Goal: Register for event/course

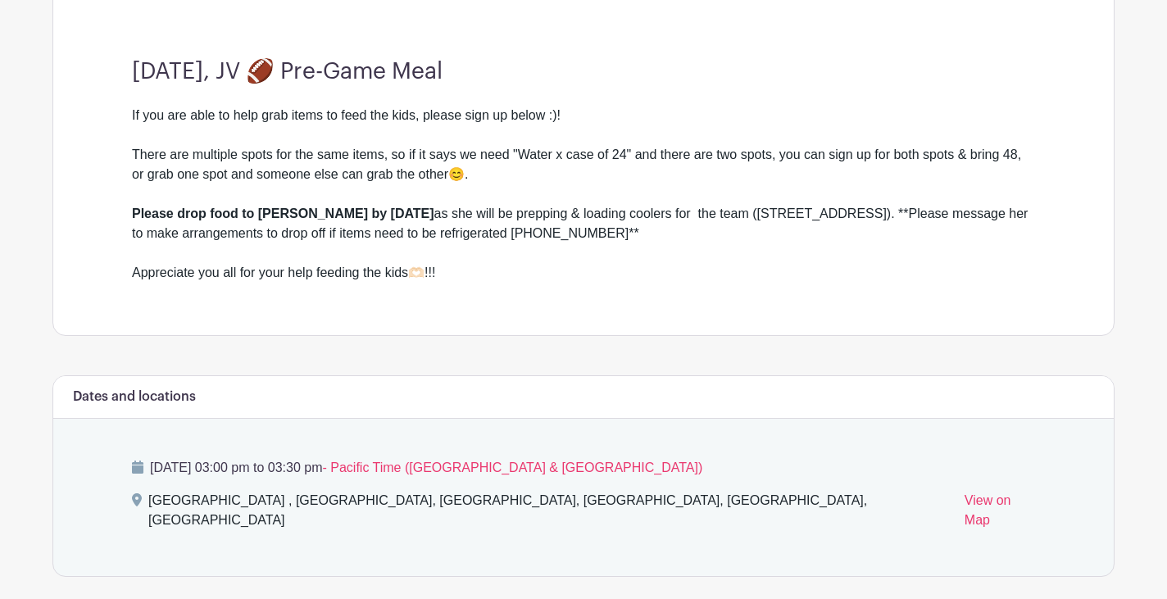
scroll to position [452, 0]
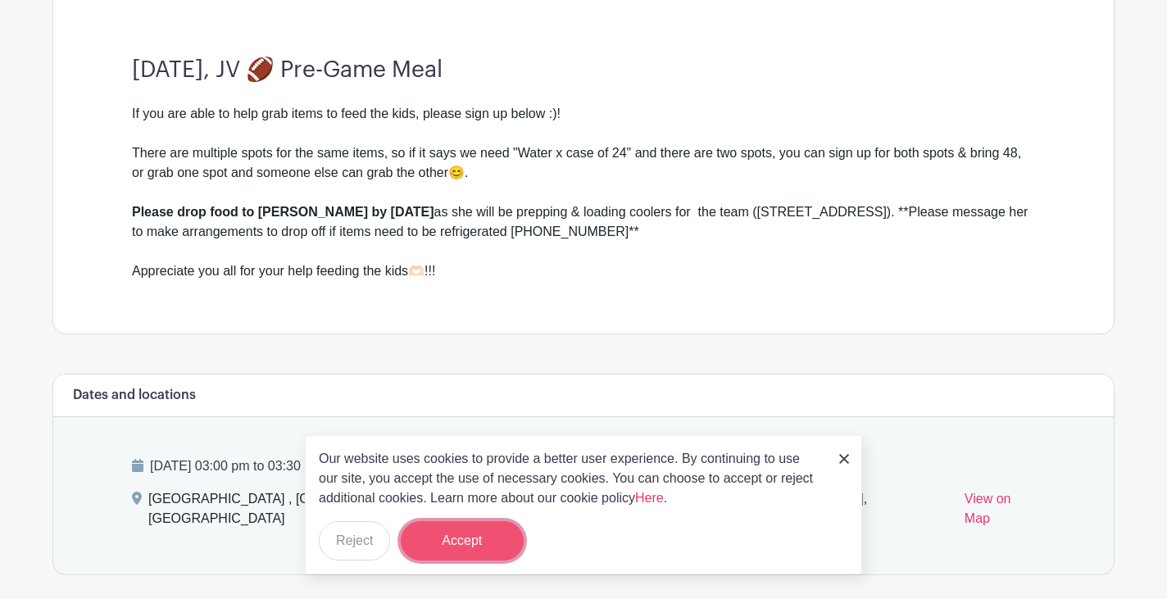
click at [449, 547] on button "Accept" at bounding box center [462, 540] width 123 height 39
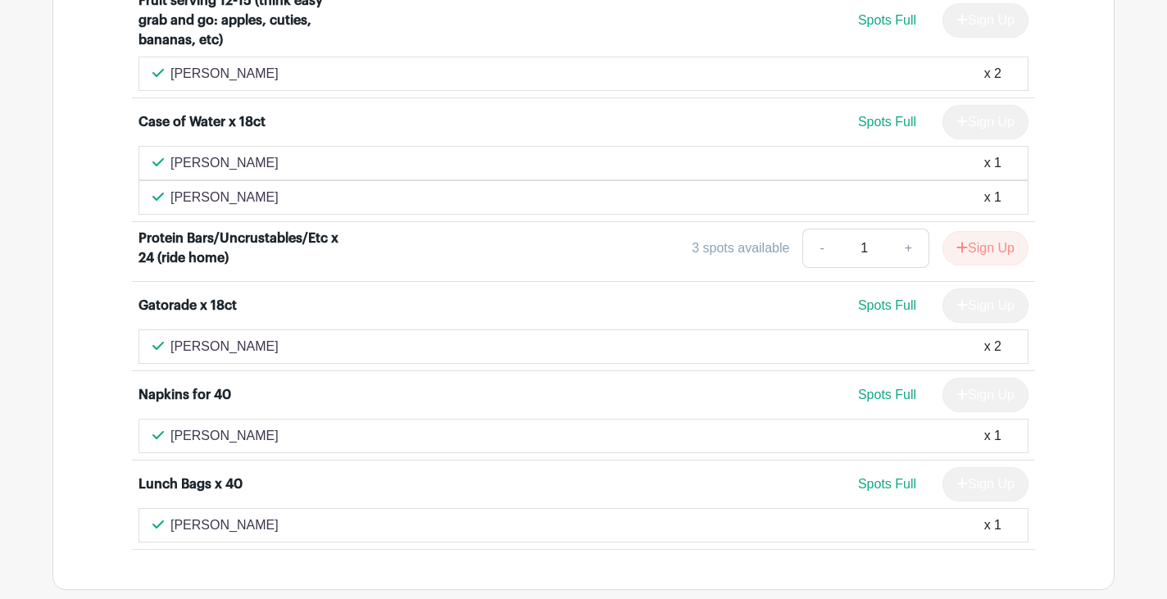
scroll to position [1418, 0]
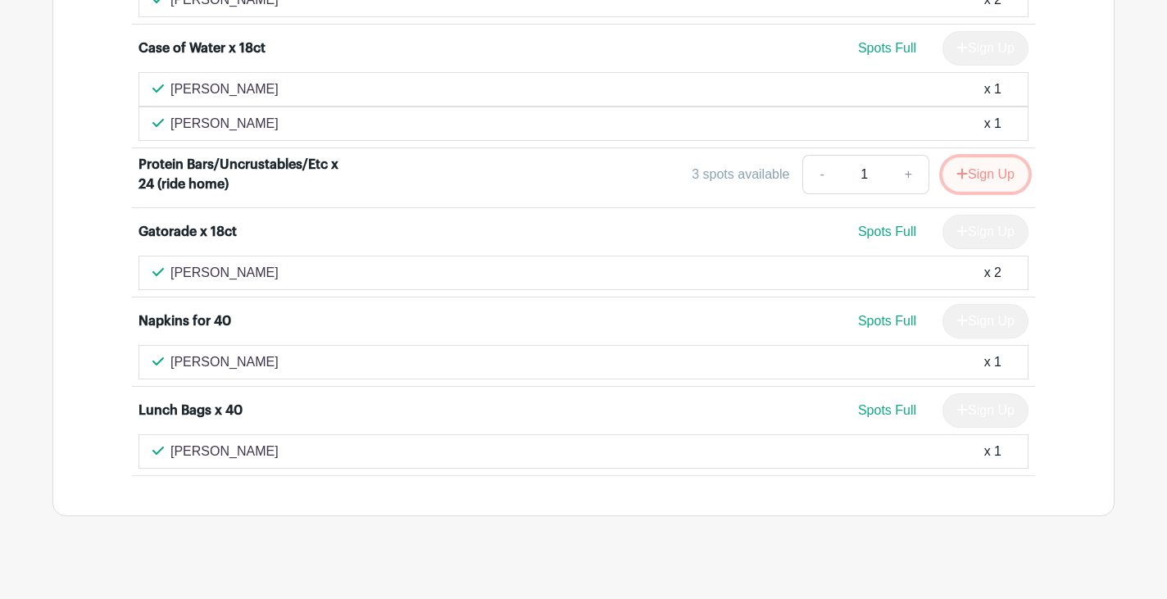
click at [976, 162] on button "Sign Up" at bounding box center [986, 174] width 86 height 34
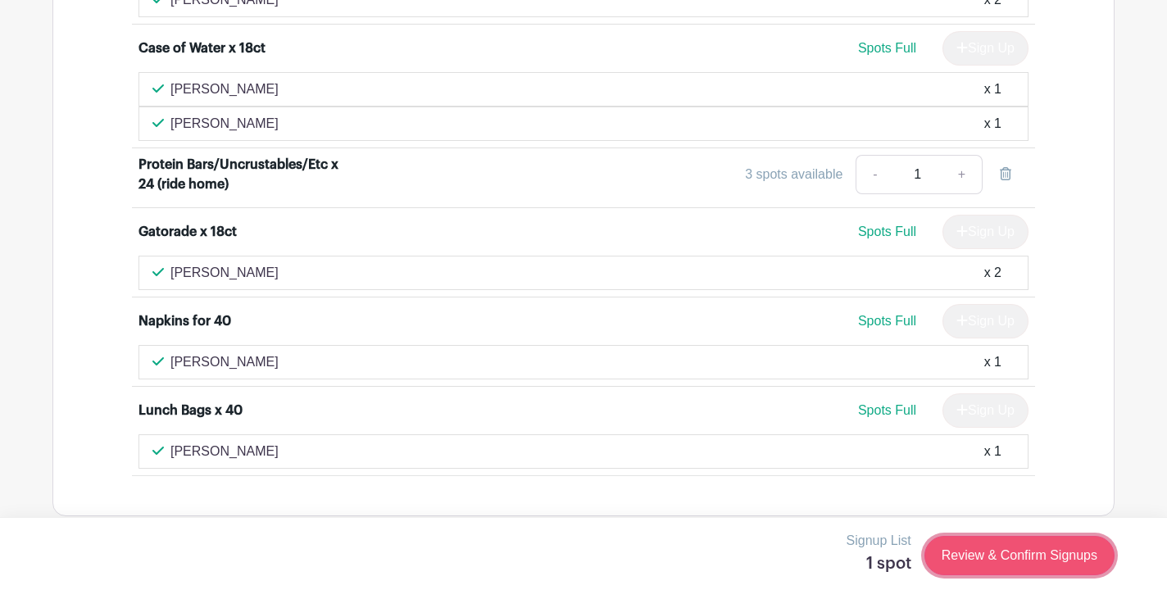
click at [990, 556] on link "Review & Confirm Signups" at bounding box center [1019, 555] width 190 height 39
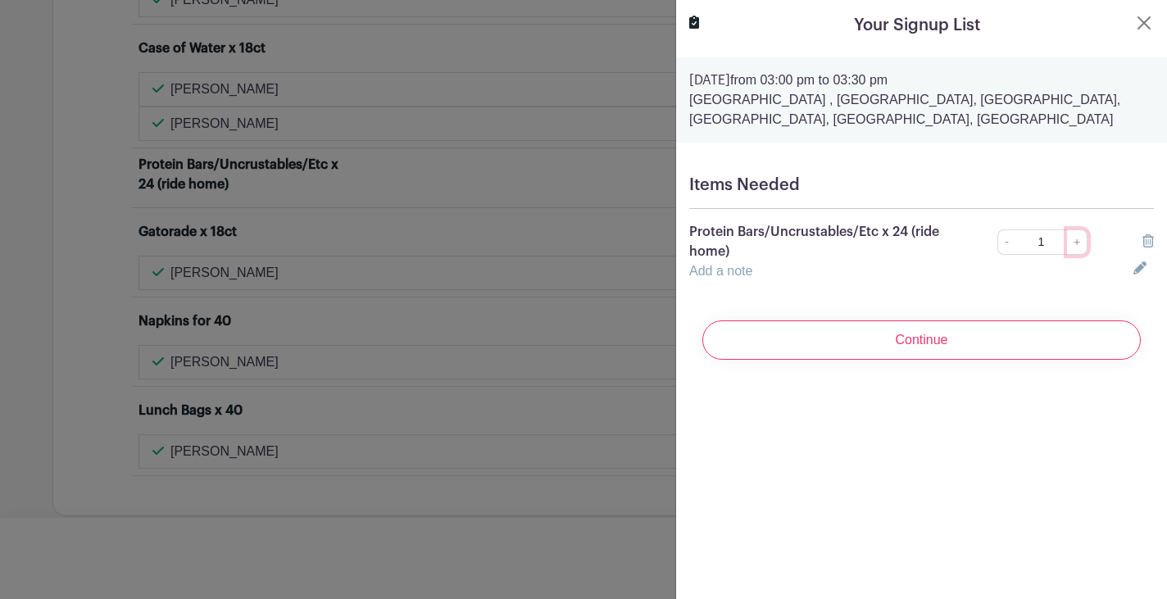
click at [1077, 242] on link "+" at bounding box center [1077, 241] width 20 height 25
type input "2"
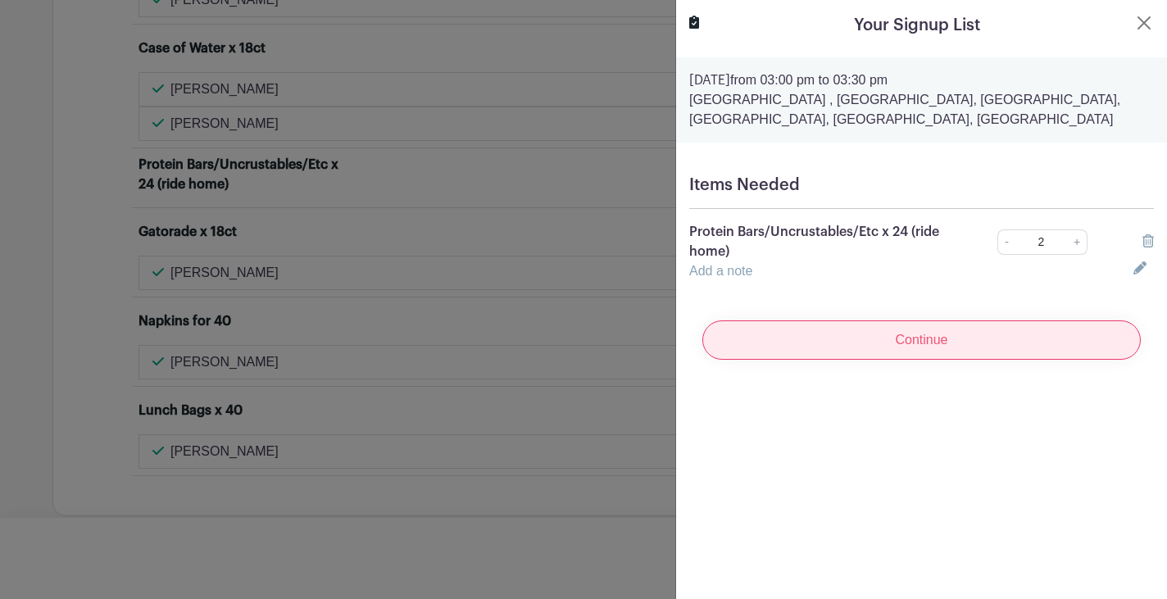
click at [956, 343] on input "Continue" at bounding box center [921, 339] width 438 height 39
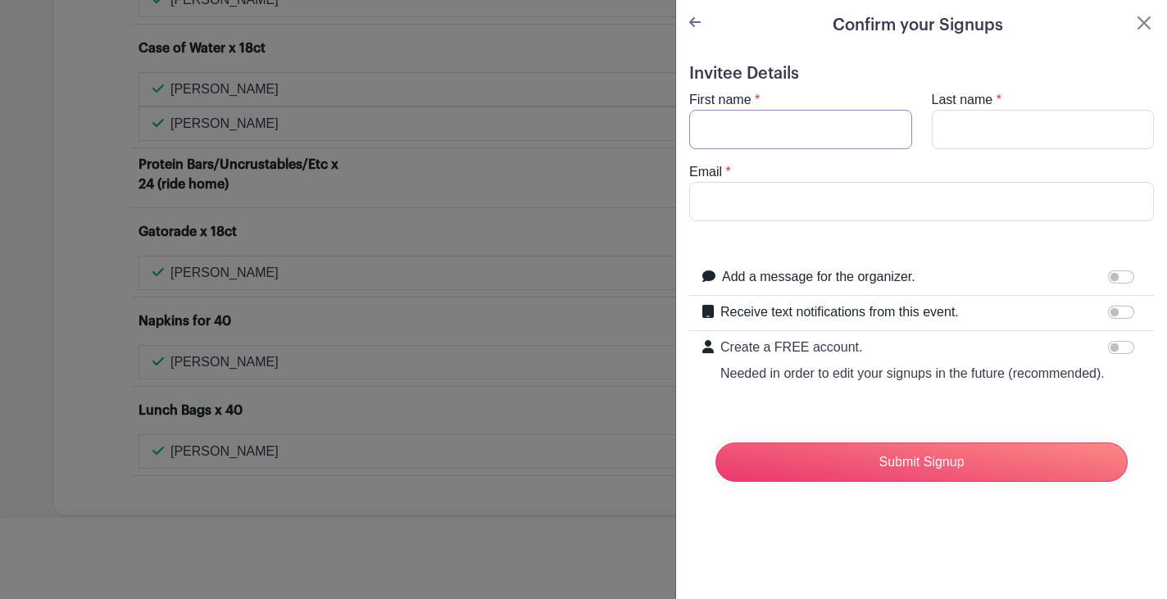
click at [803, 134] on input "First name" at bounding box center [800, 129] width 223 height 39
type input "[PERSON_NAME]"
type input "[EMAIL_ADDRESS][DOMAIN_NAME]"
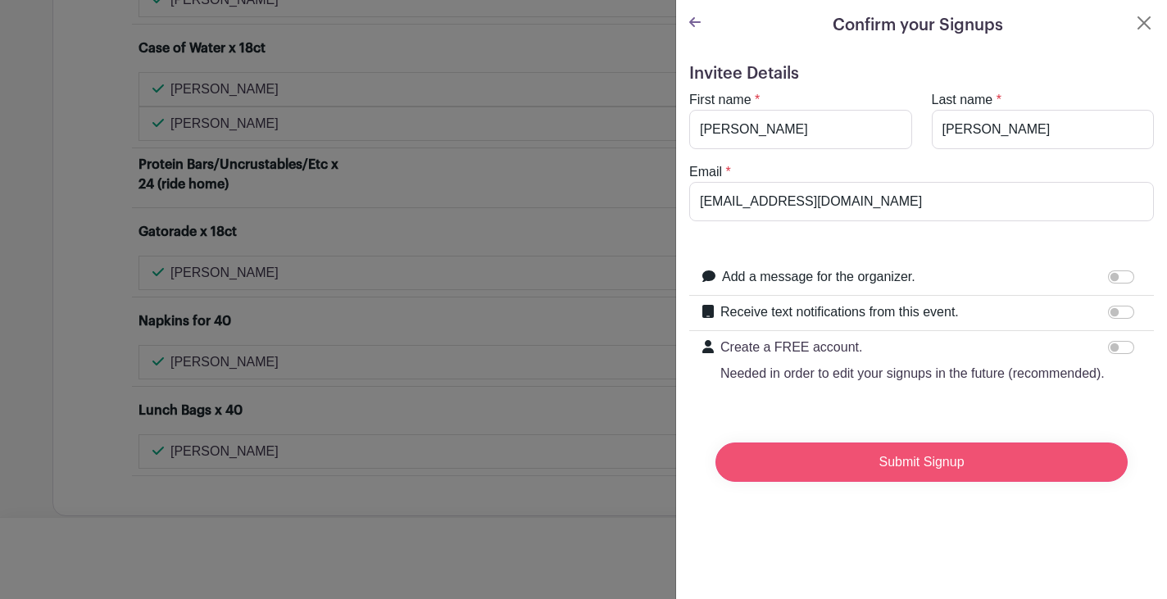
click at [872, 462] on input "Submit Signup" at bounding box center [921, 462] width 412 height 39
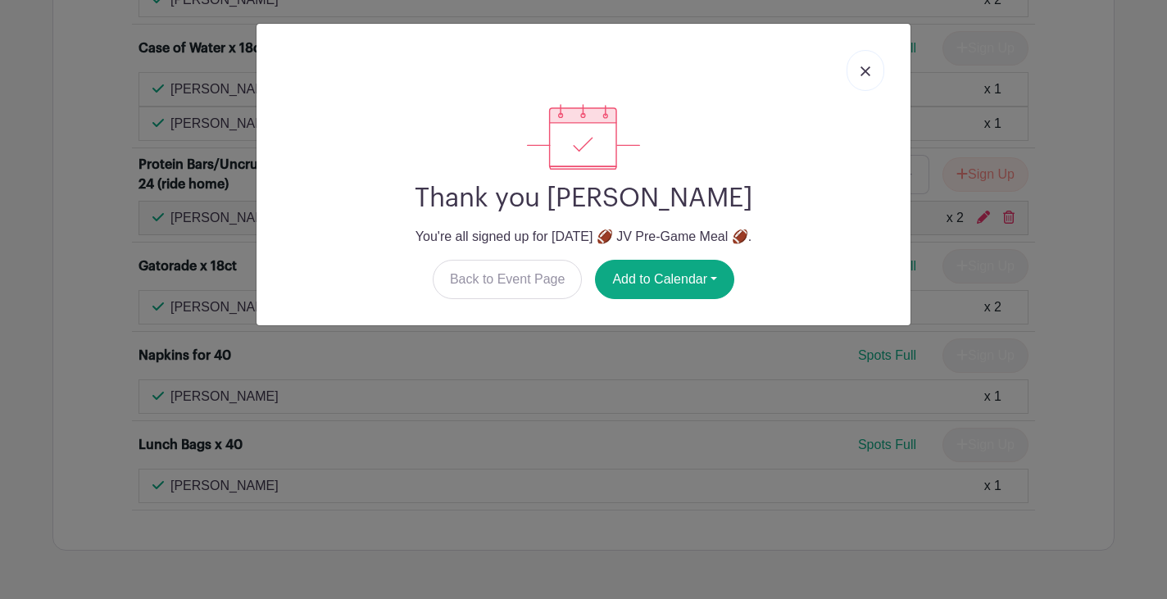
click at [866, 64] on link at bounding box center [866, 70] width 38 height 41
